Goal: Task Accomplishment & Management: Manage account settings

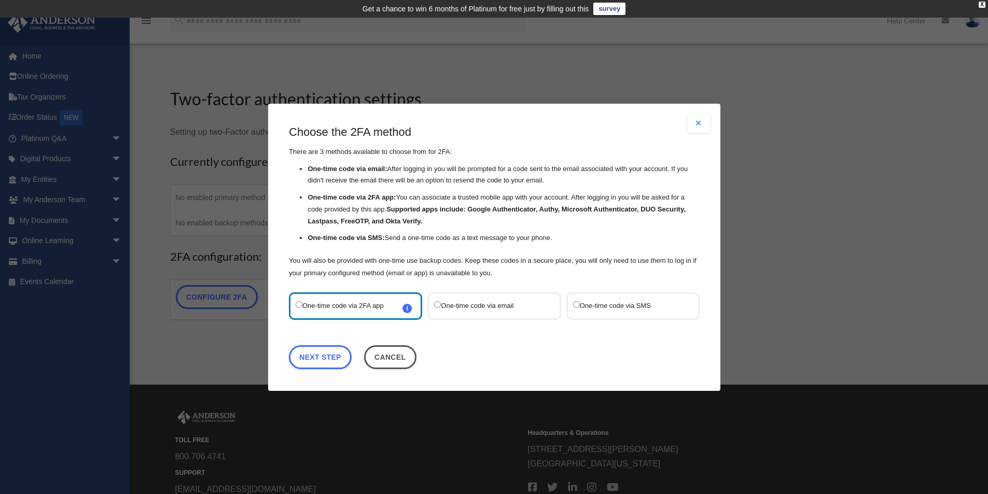
click at [632, 310] on label "One-time code via SMS" at bounding box center [626, 306] width 109 height 14
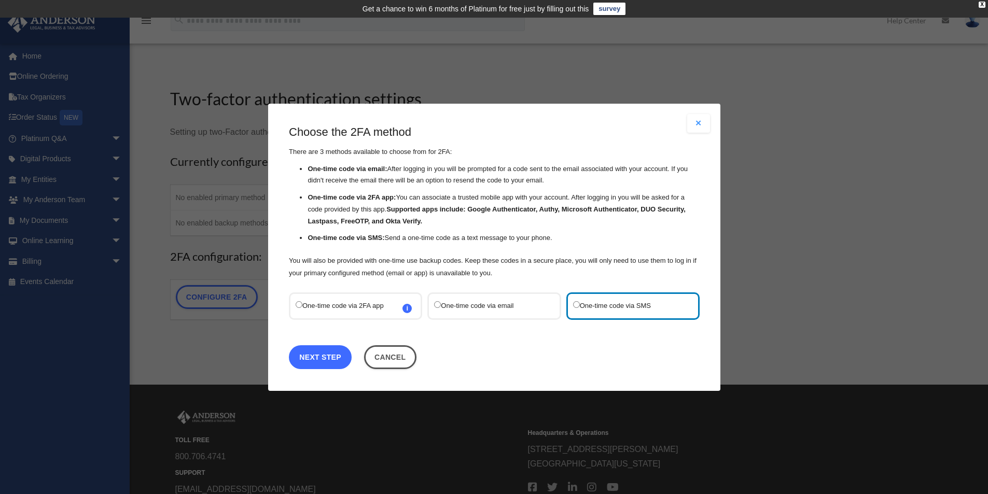
click at [328, 355] on link "Next Step" at bounding box center [320, 357] width 63 height 24
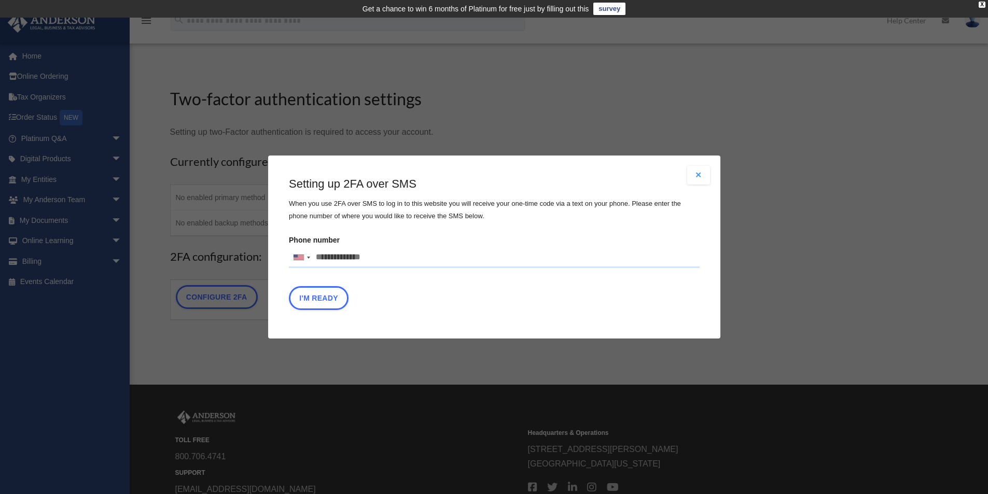
drag, startPoint x: 387, startPoint y: 254, endPoint x: 246, endPoint y: 248, distance: 140.6
click at [246, 248] on div "Are you sure? Any unsaved changes will be lost! Yes No Choose the 2FA method Th…" at bounding box center [494, 247] width 988 height 494
type input "**********"
click at [306, 302] on button "I'm Ready" at bounding box center [319, 298] width 60 height 24
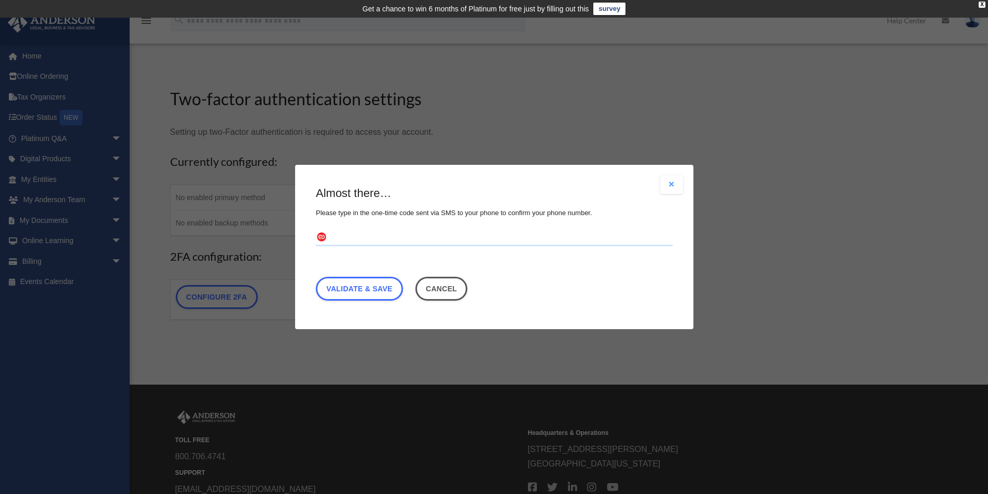
click at [401, 236] on input "text" at bounding box center [494, 238] width 357 height 17
type input "******"
click at [366, 290] on link "Validate & Save" at bounding box center [359, 289] width 87 height 24
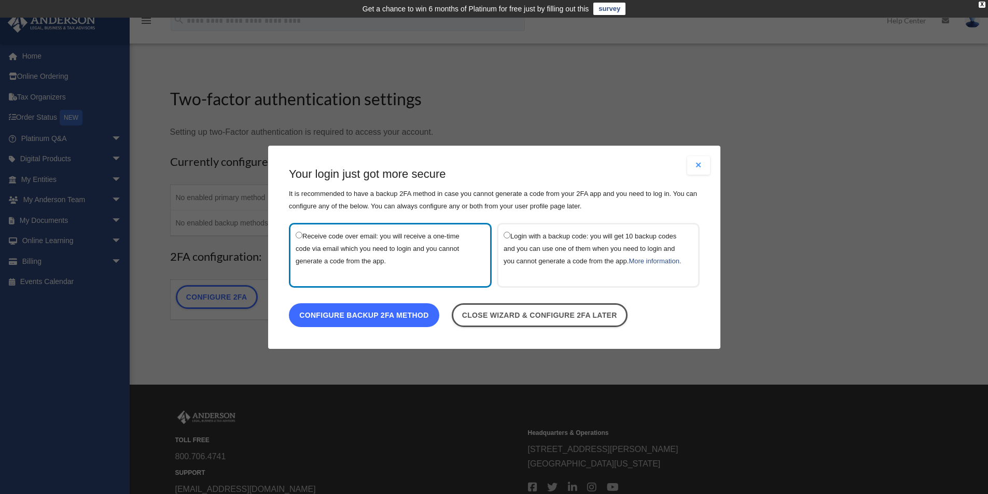
click at [378, 323] on link "Configure backup 2FA method" at bounding box center [364, 315] width 150 height 24
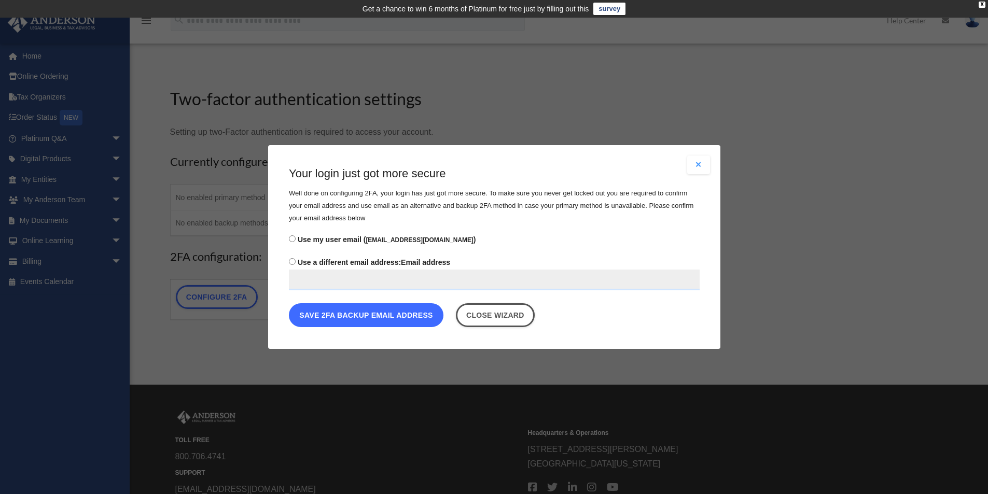
click at [363, 316] on button "Save 2FA backup email address" at bounding box center [366, 315] width 155 height 24
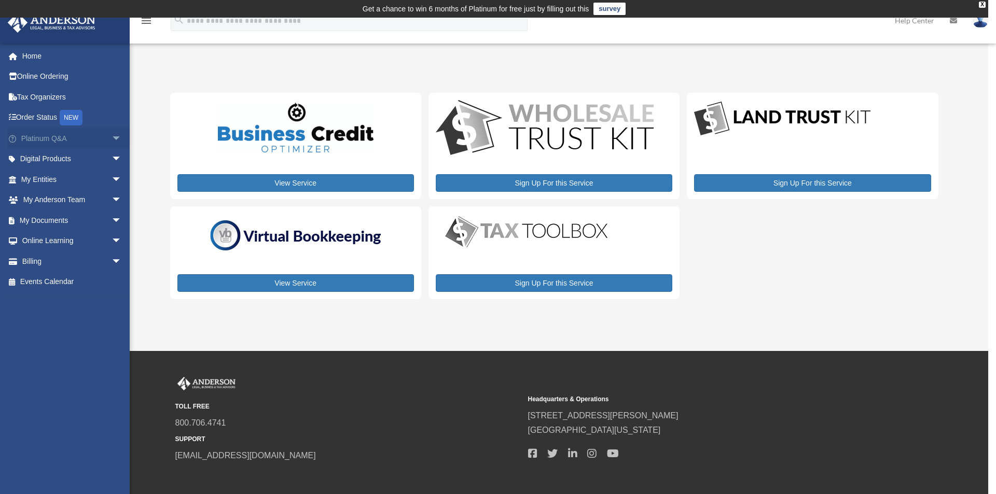
click at [111, 136] on span "arrow_drop_down" at bounding box center [121, 138] width 21 height 21
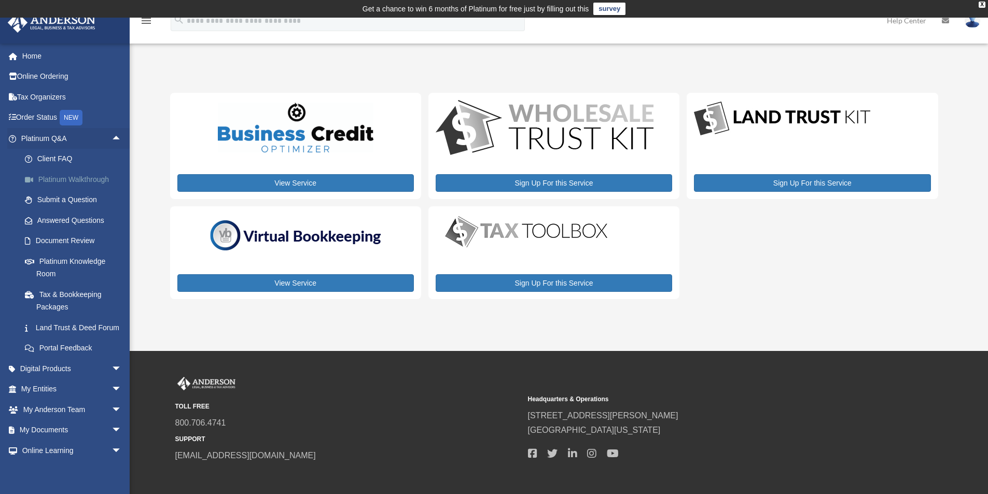
click at [62, 183] on link "Platinum Walkthrough" at bounding box center [76, 179] width 123 height 21
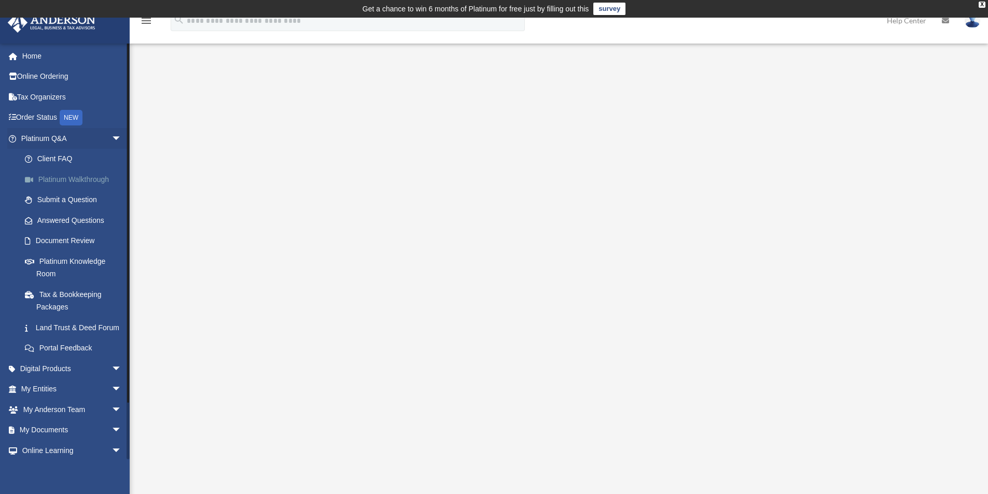
click at [116, 177] on link "Platinum Walkthrough" at bounding box center [76, 179] width 123 height 21
